Goal: Task Accomplishment & Management: Use online tool/utility

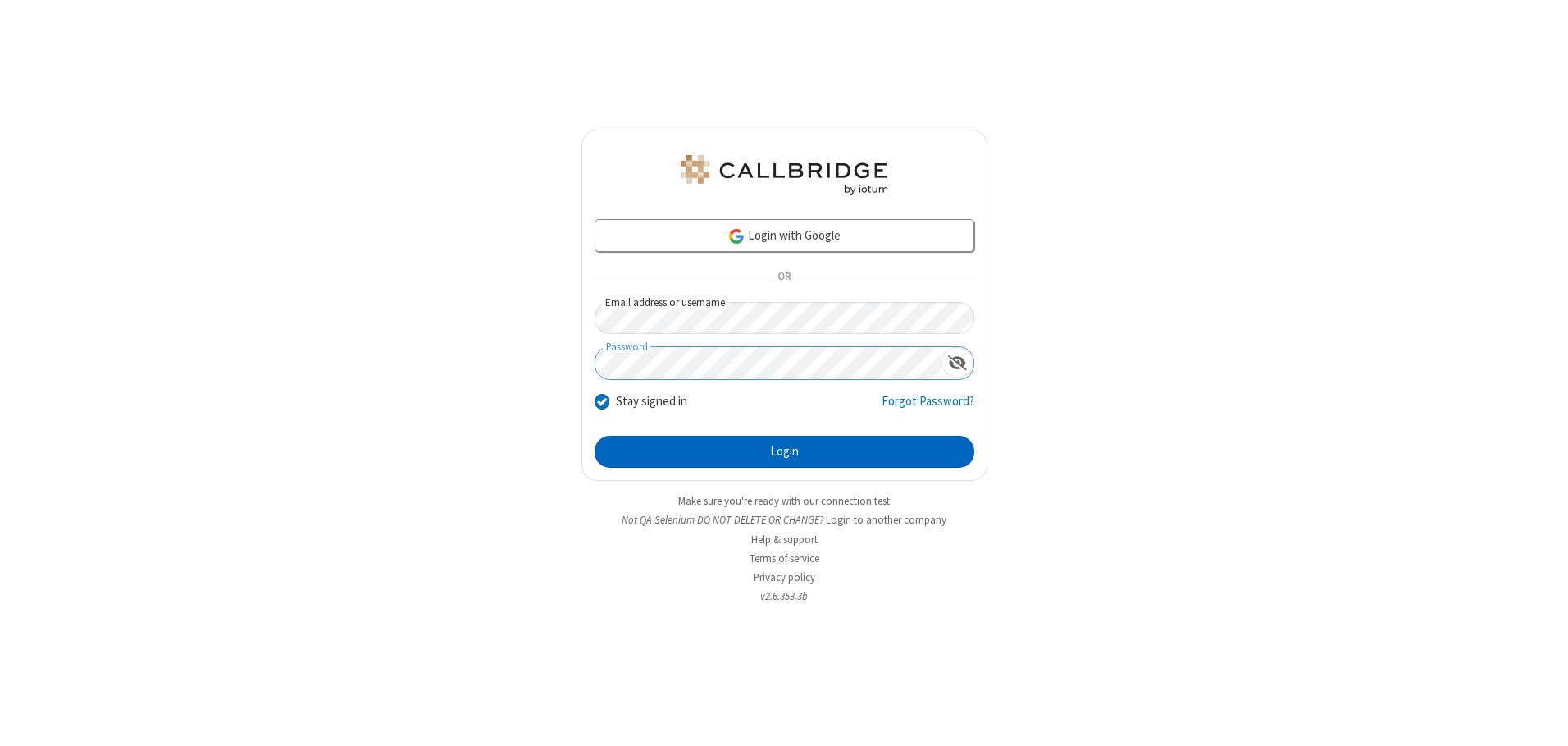
click at [784, 451] on button "Login" at bounding box center [784, 452] width 380 height 33
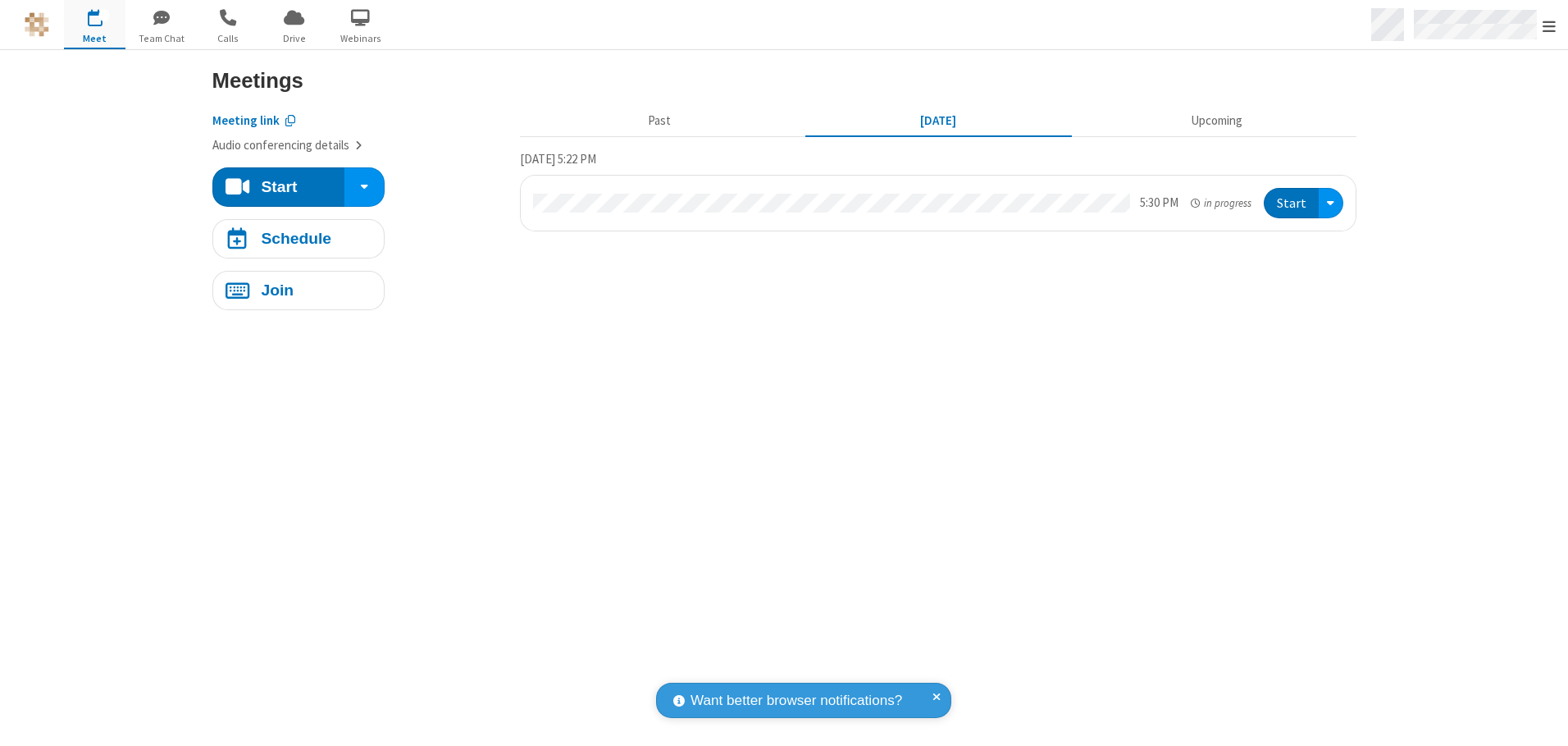
click at [1549, 25] on span "Open menu" at bounding box center [1549, 26] width 13 height 16
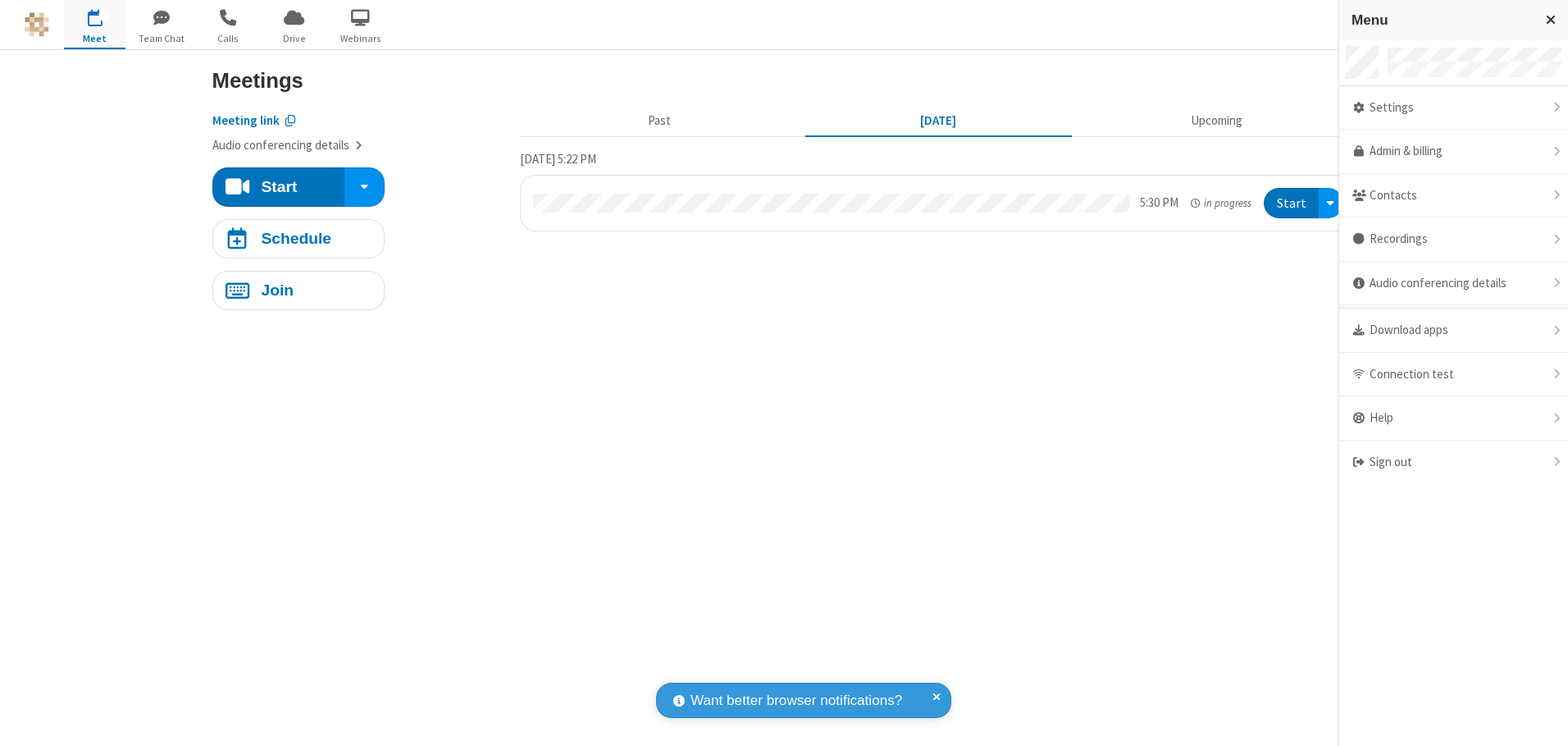
click at [94, 24] on span "button" at bounding box center [95, 17] width 62 height 28
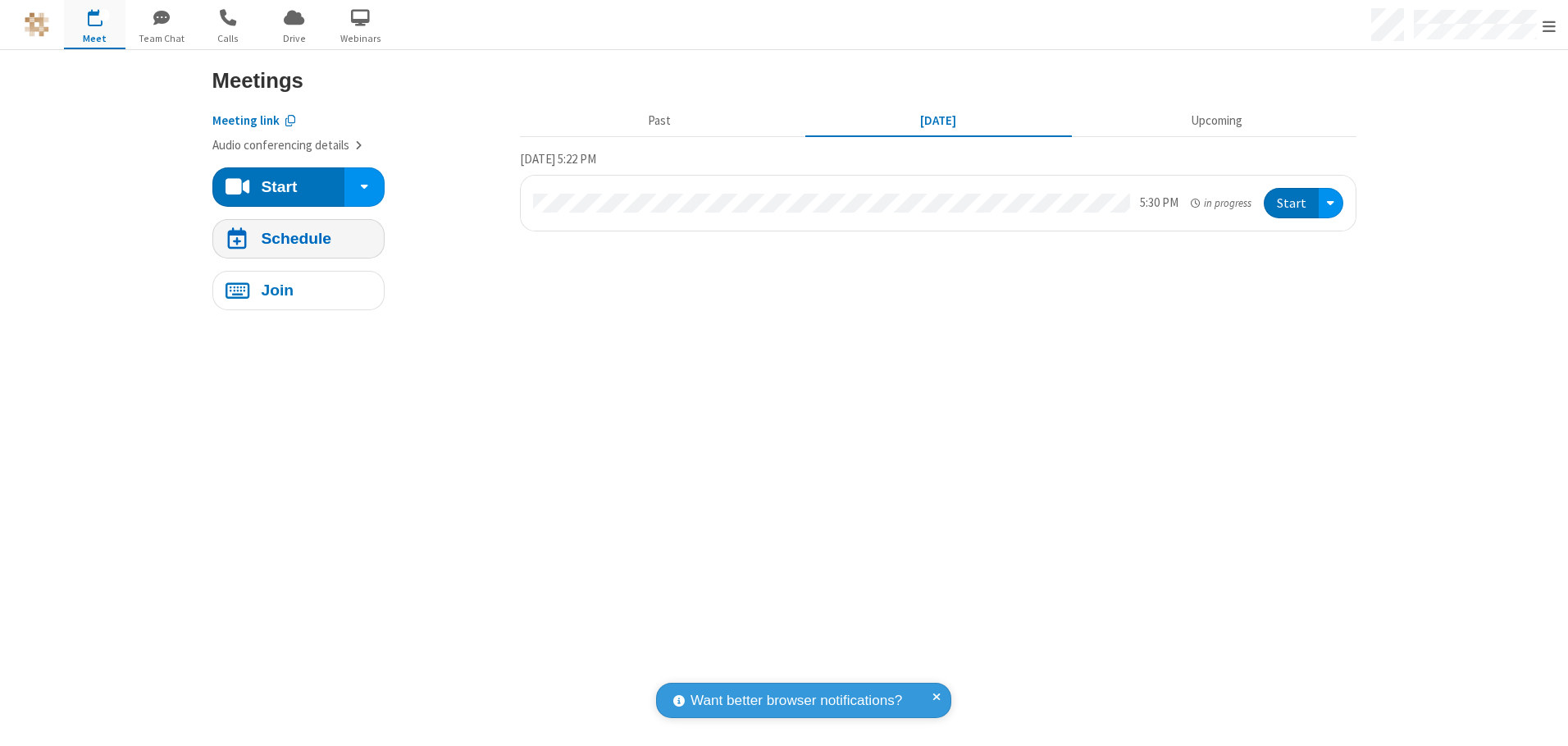
click at [298, 238] on h4 "Schedule" at bounding box center [296, 239] width 71 height 16
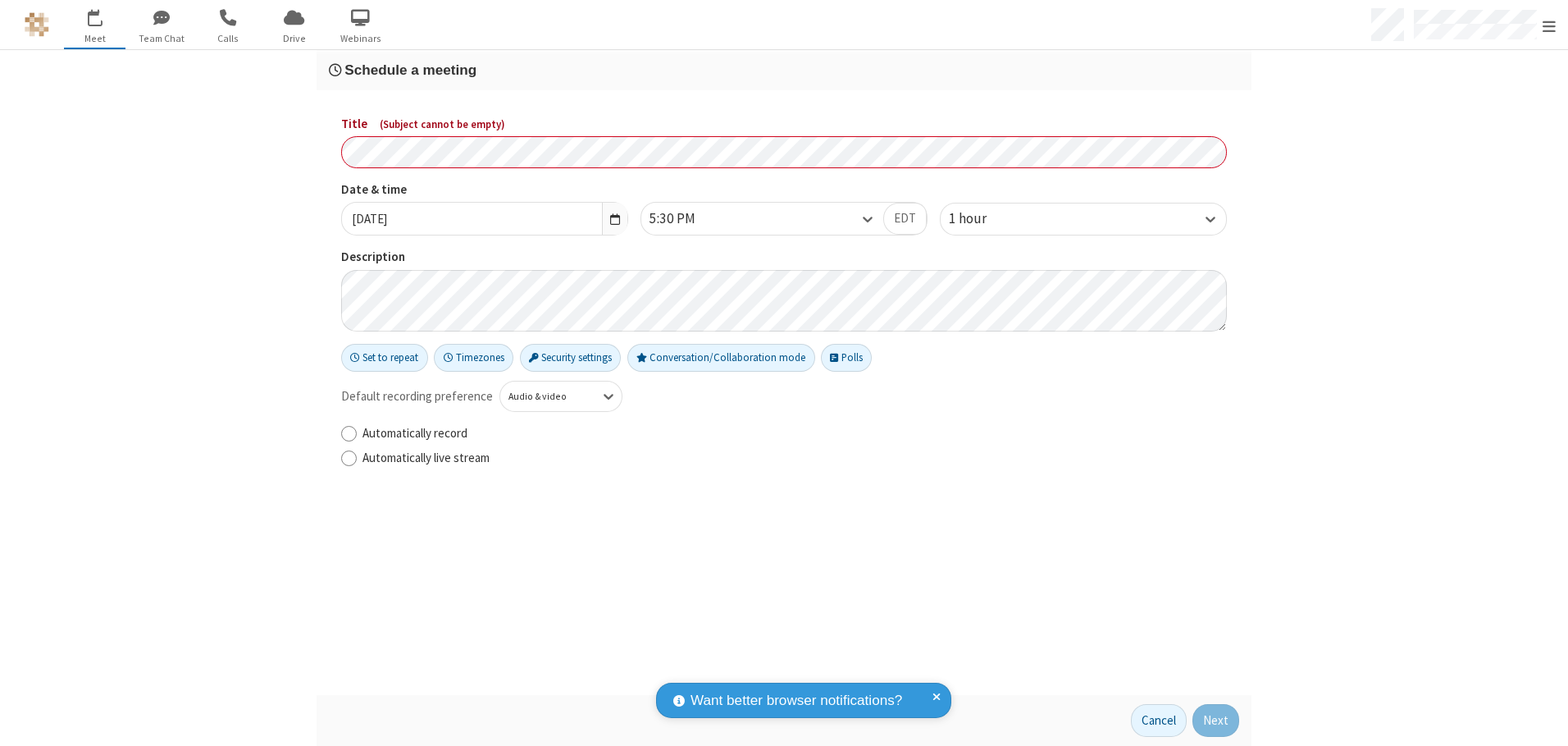
click at [784, 70] on h3 "Schedule a meeting" at bounding box center [784, 70] width 910 height 16
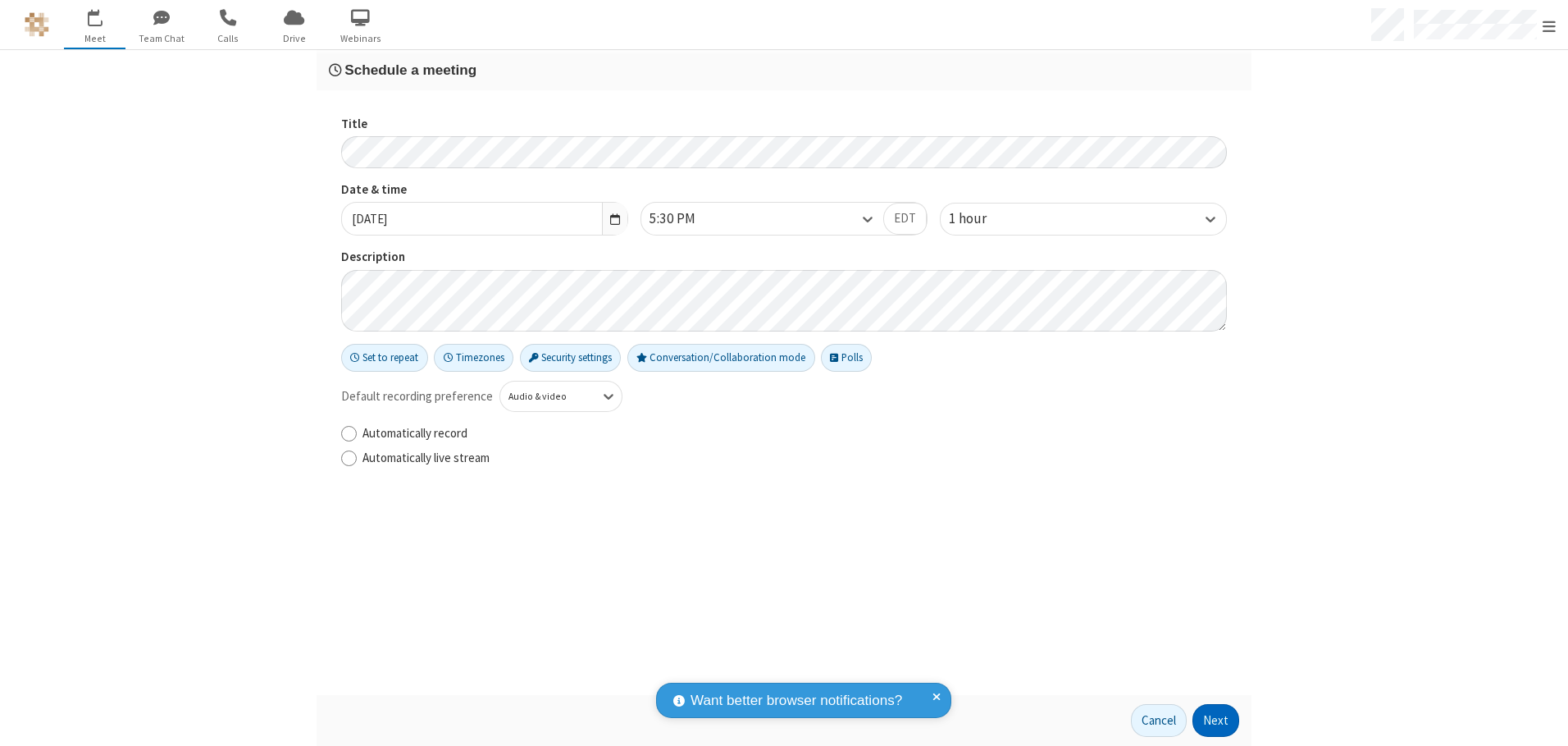
click at [1216, 721] on button "Next" at bounding box center [1215, 720] width 47 height 33
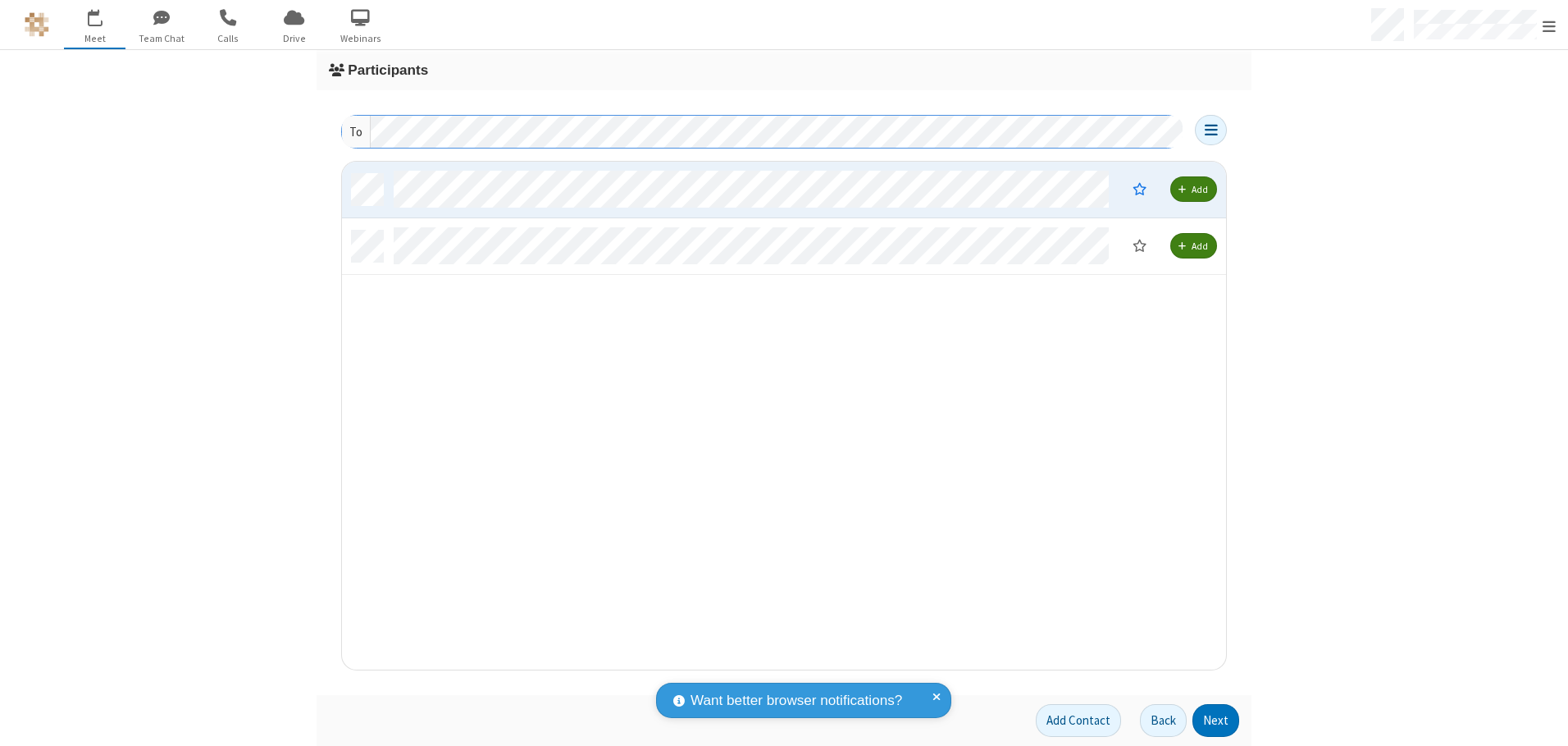
scroll to position [496, 871]
click at [1216, 721] on button "Next" at bounding box center [1215, 720] width 47 height 33
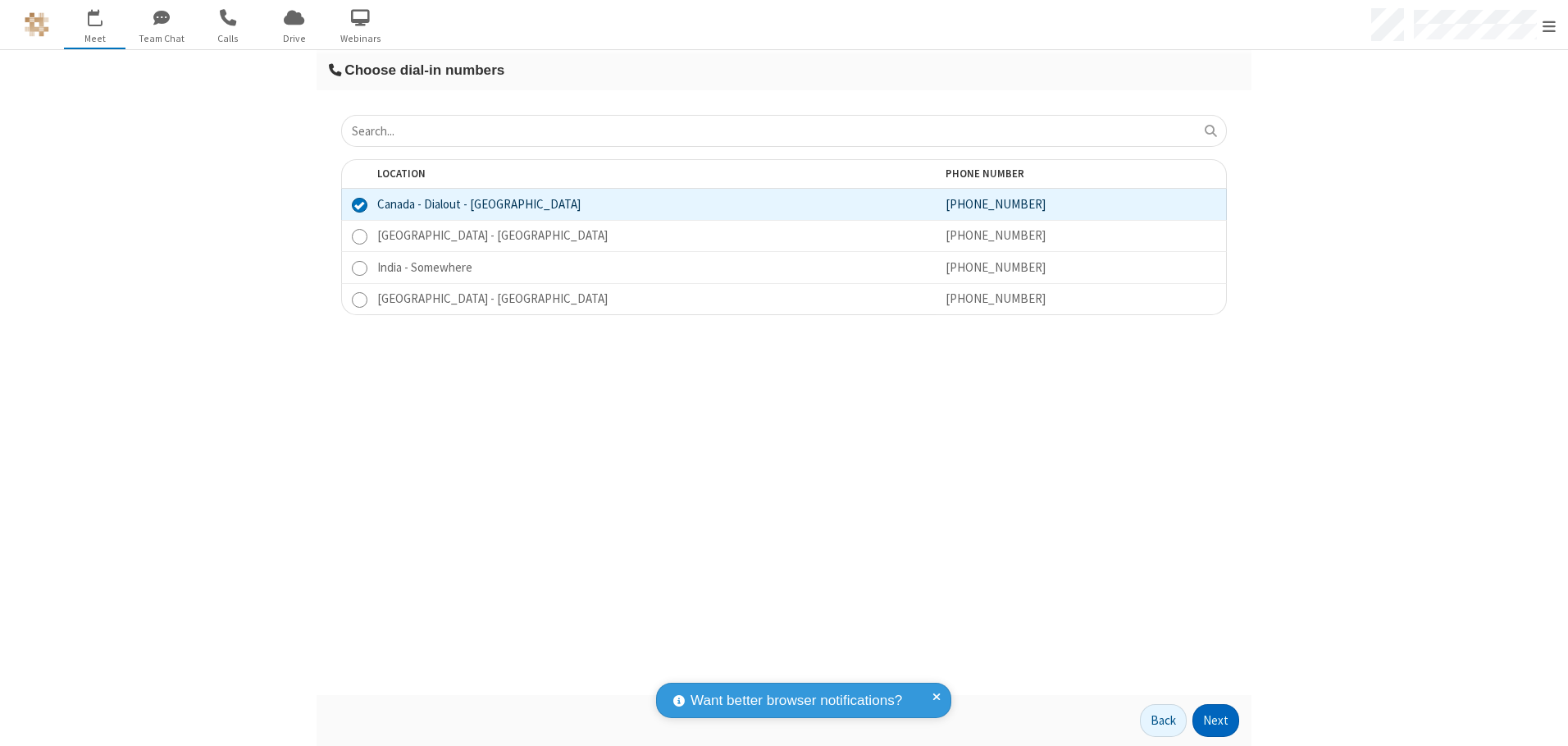
click at [1216, 721] on button "Next" at bounding box center [1215, 720] width 47 height 33
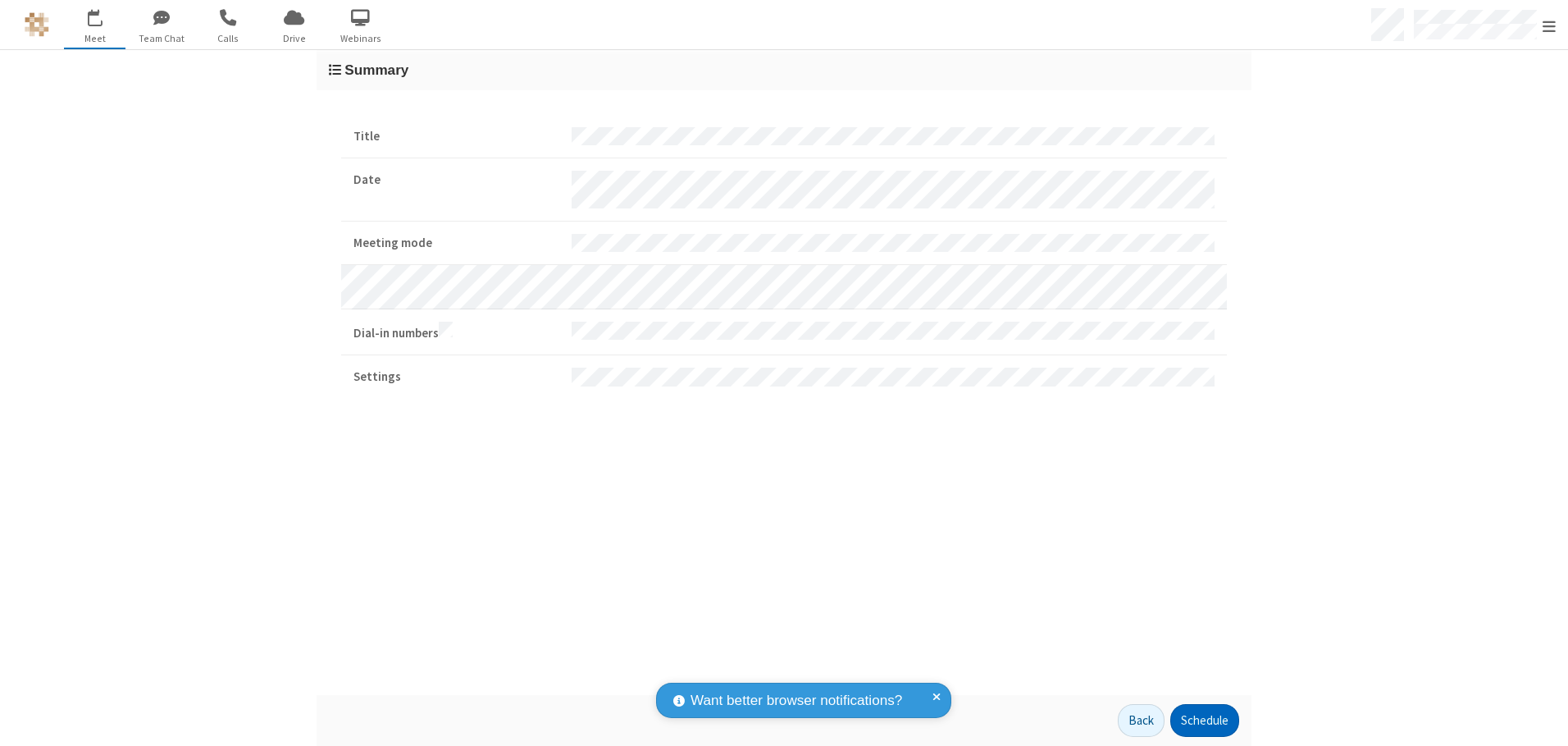
click at [1204, 721] on button "Schedule" at bounding box center [1204, 720] width 69 height 33
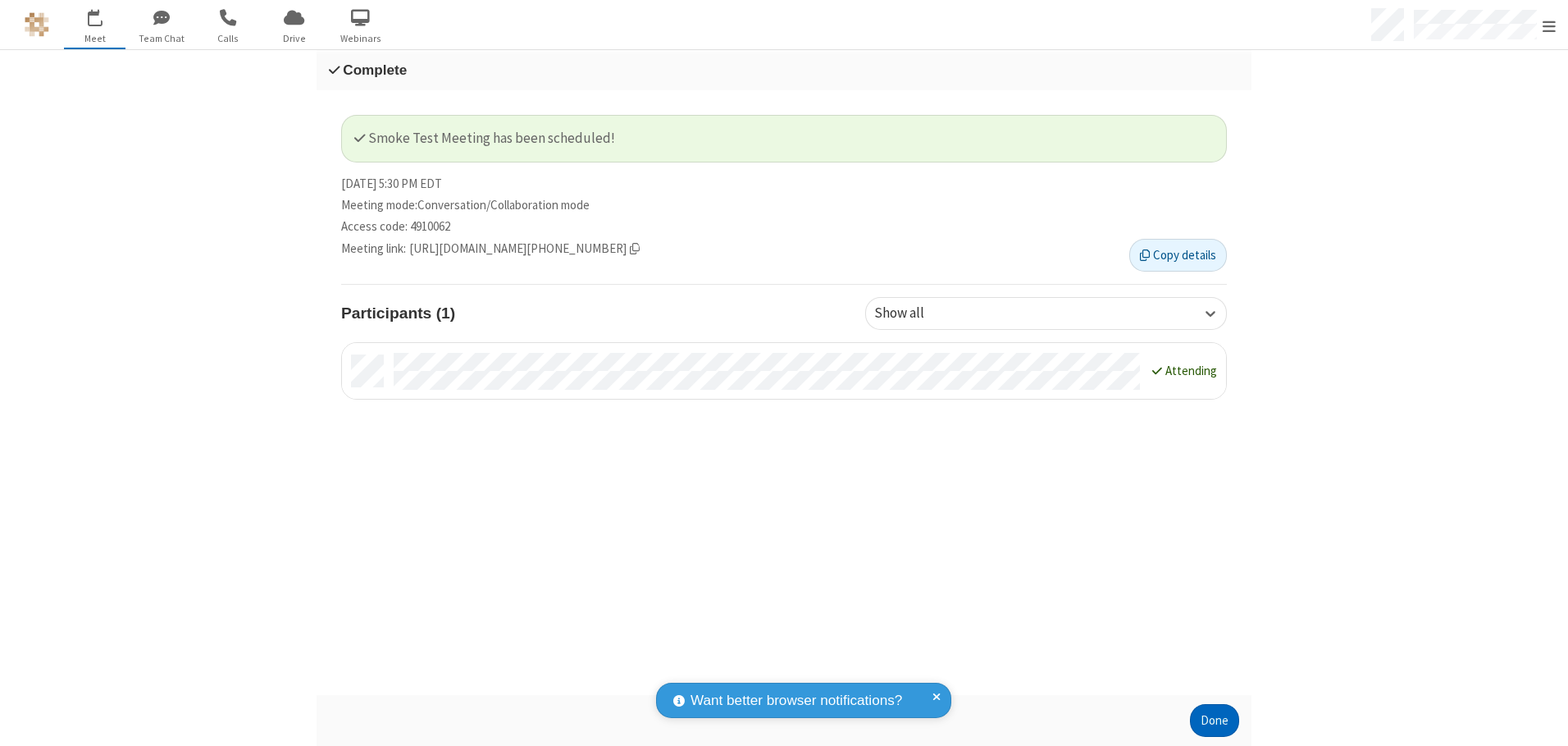
click at [1214, 721] on button "Done" at bounding box center [1214, 720] width 49 height 33
